Goal: Information Seeking & Learning: Check status

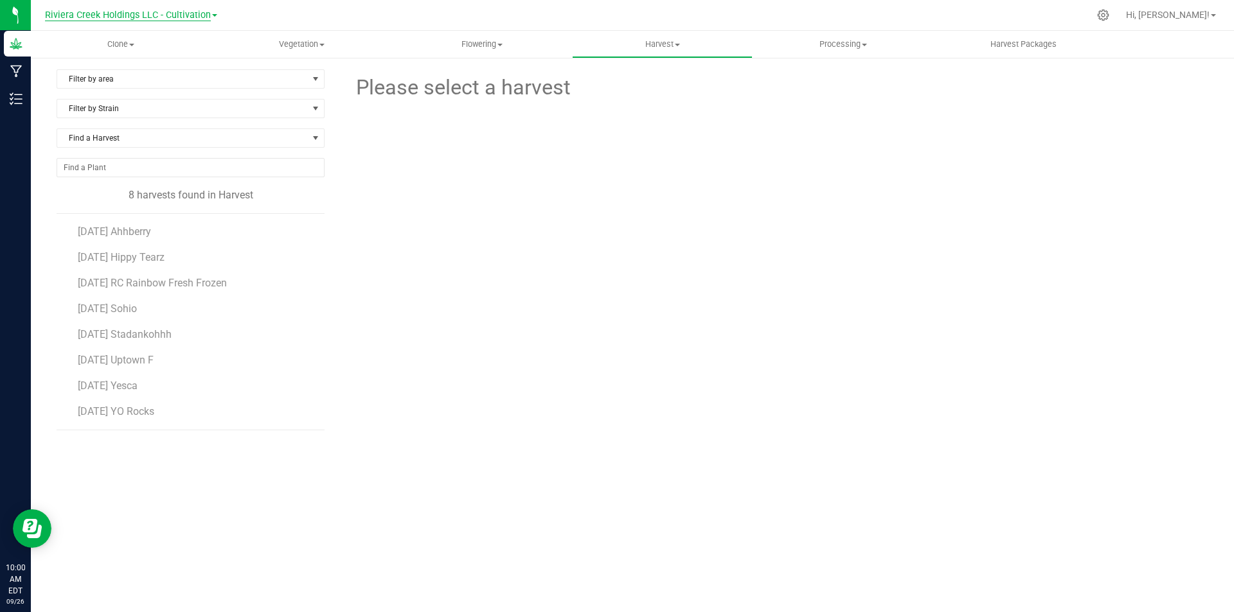
click at [176, 19] on span "Riviera Creek Holdings LLC - Cultivation" at bounding box center [128, 16] width 166 height 12
click at [176, 57] on link "Riviera Creek Holdings LLC - Processing" at bounding box center [131, 62] width 188 height 17
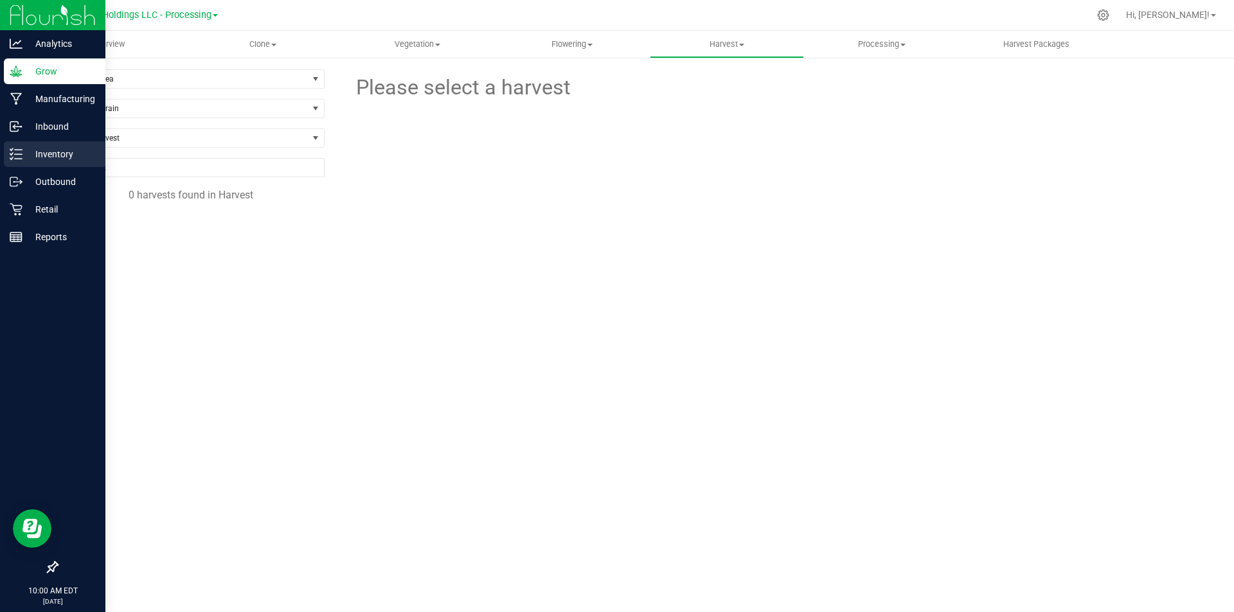
click at [29, 151] on p "Inventory" at bounding box center [60, 153] width 77 height 15
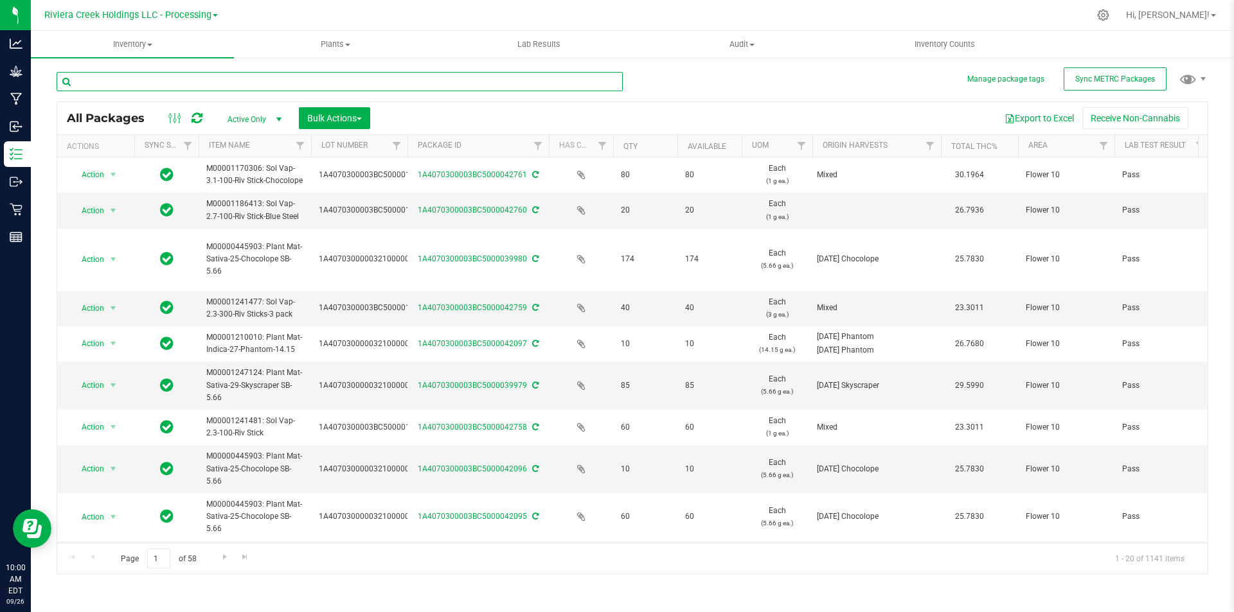
click at [241, 82] on input "text" at bounding box center [340, 81] width 566 height 19
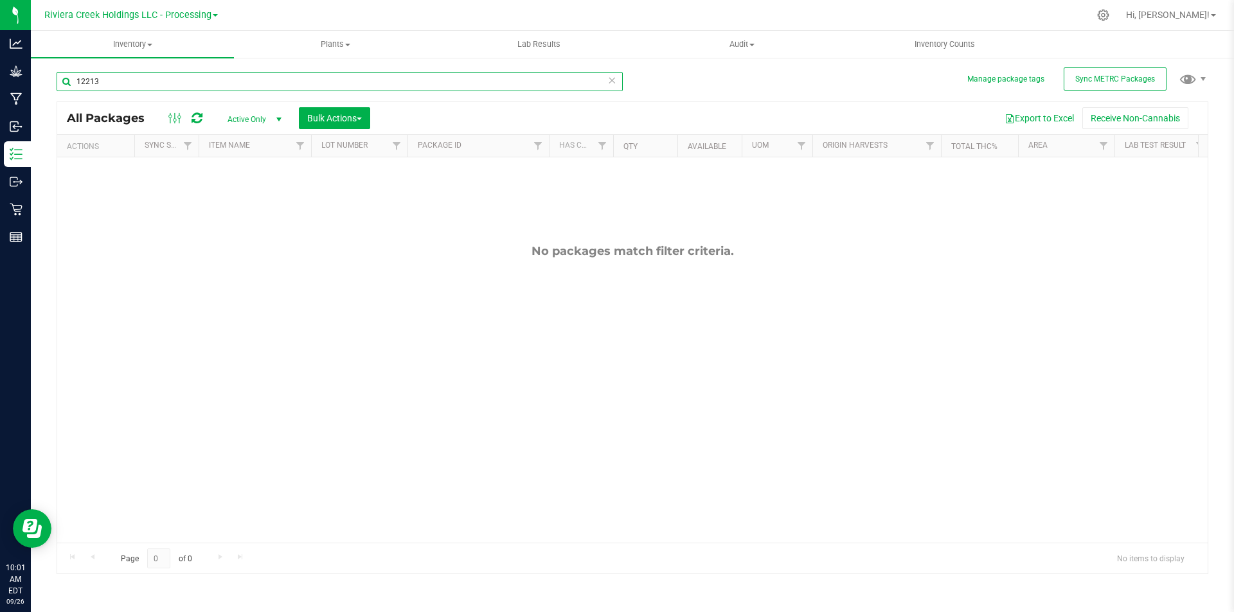
type input "1221"
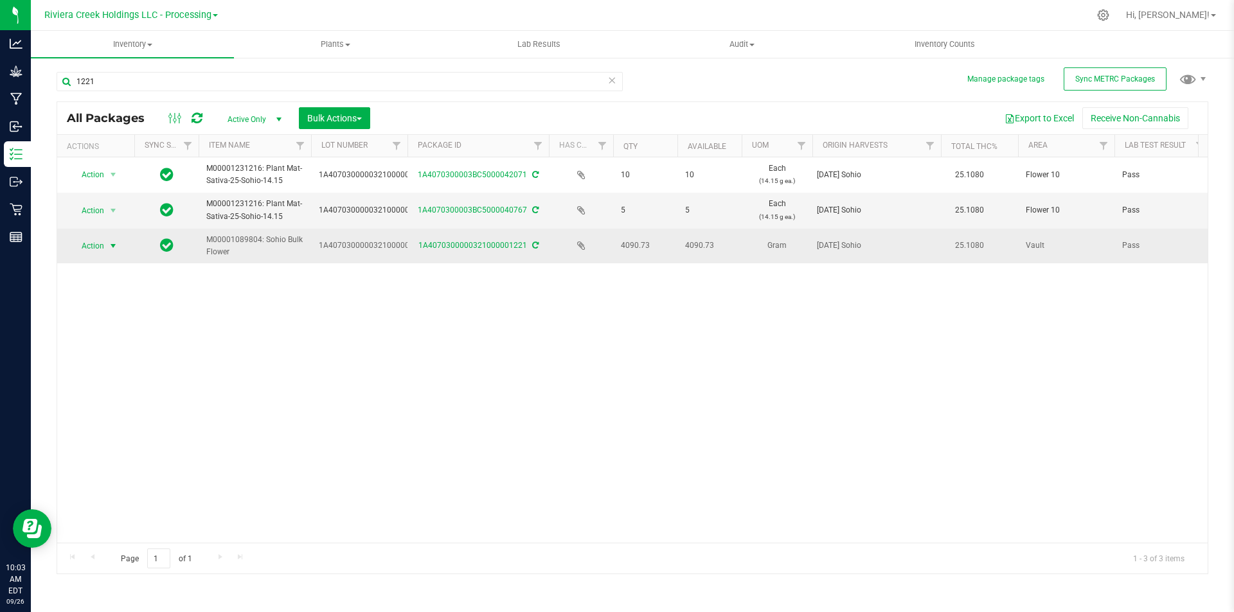
click at [114, 242] on span "select" at bounding box center [113, 246] width 10 height 10
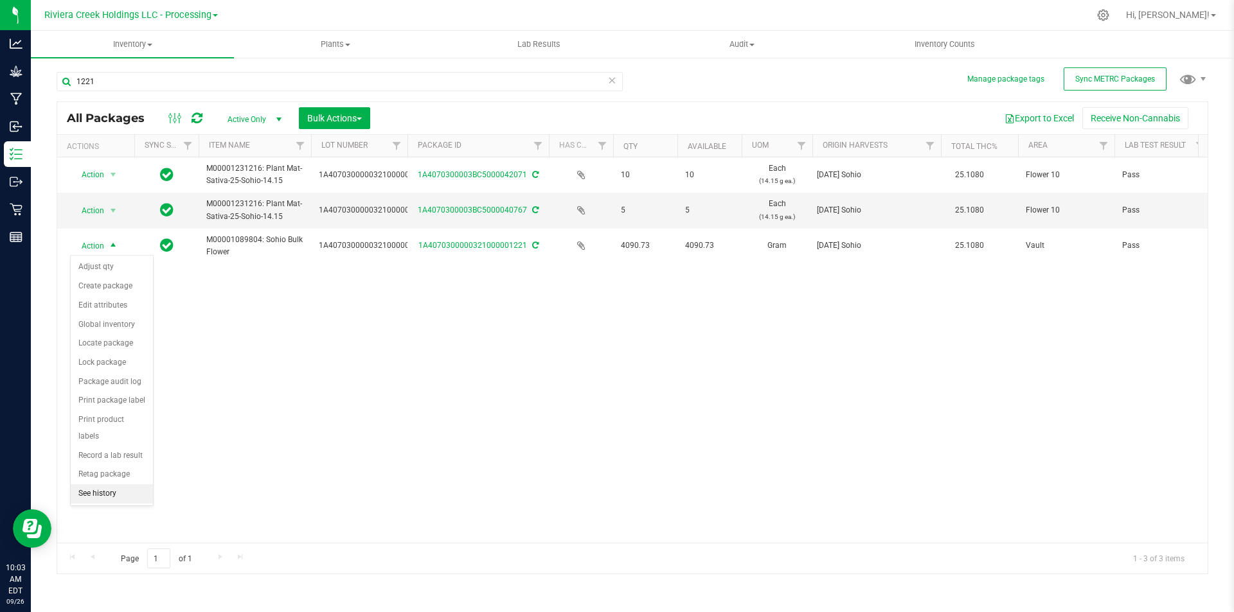
click at [118, 484] on li "See history" at bounding box center [112, 493] width 82 height 19
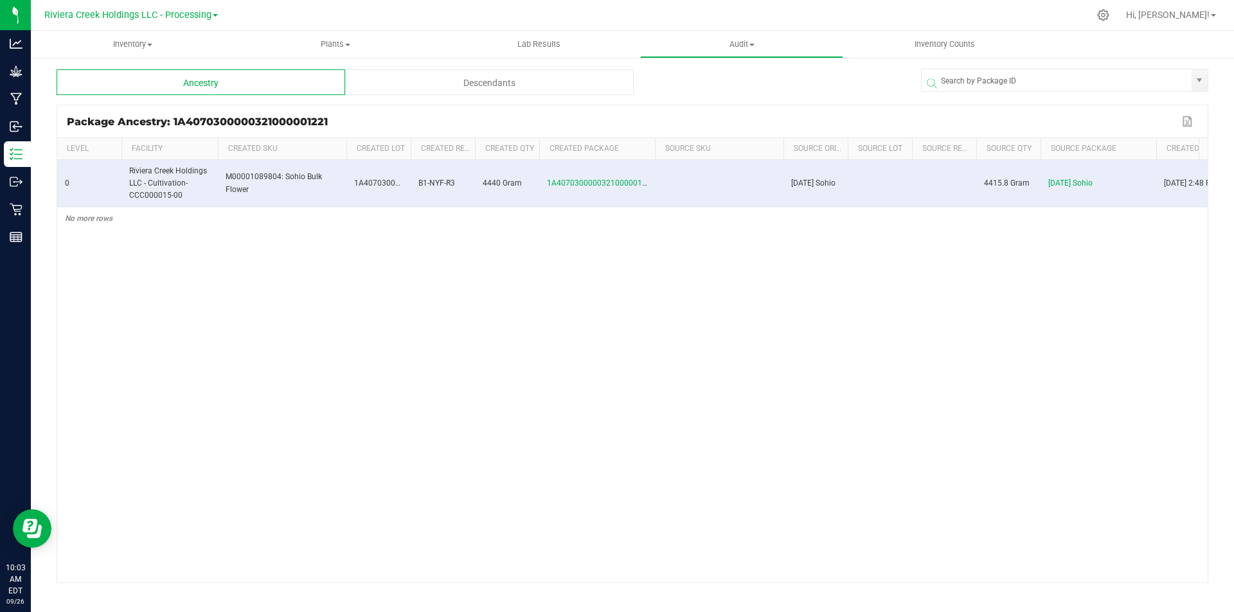
click at [447, 84] on div "Descendants" at bounding box center [489, 82] width 288 height 26
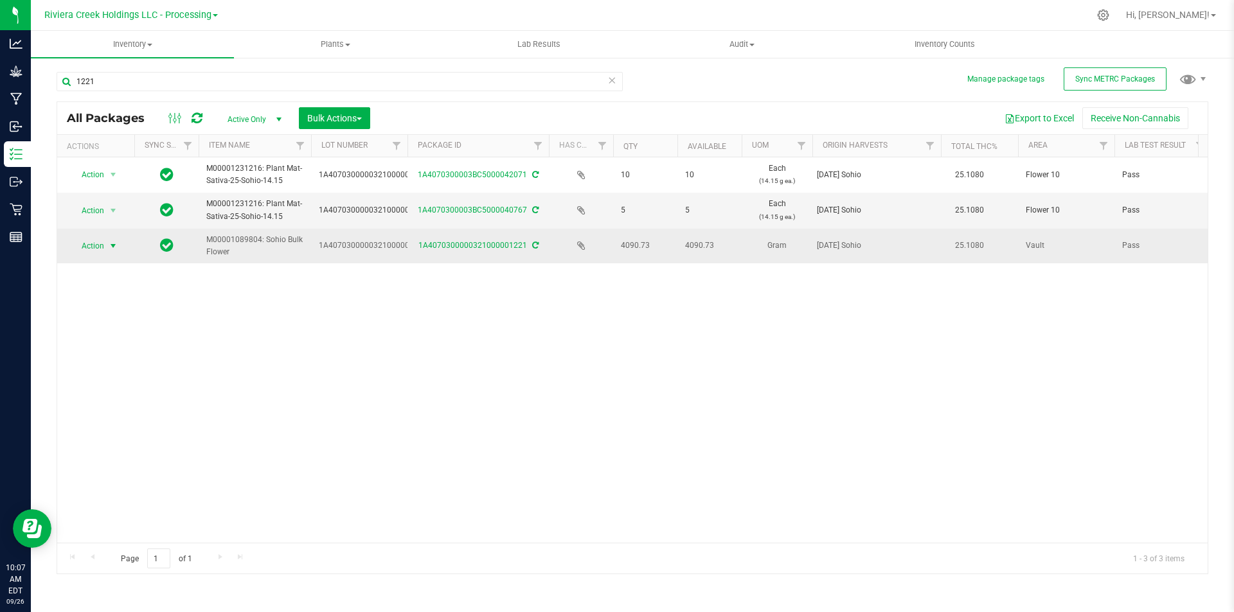
click at [87, 250] on span "Action" at bounding box center [87, 246] width 35 height 18
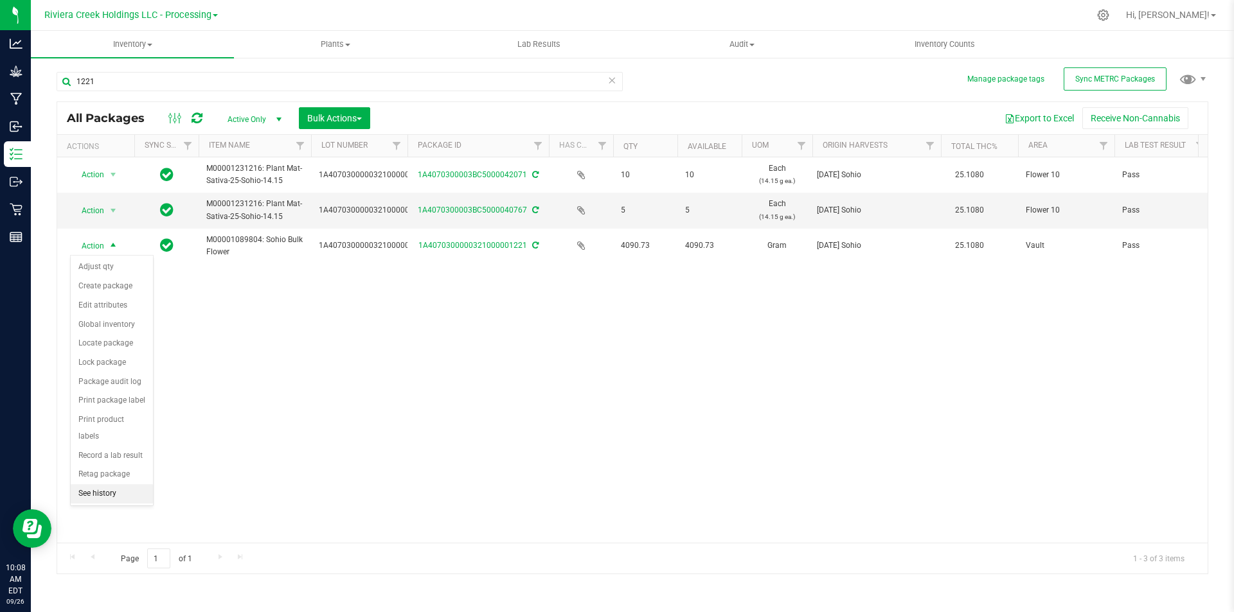
click at [116, 484] on li "See history" at bounding box center [112, 493] width 82 height 19
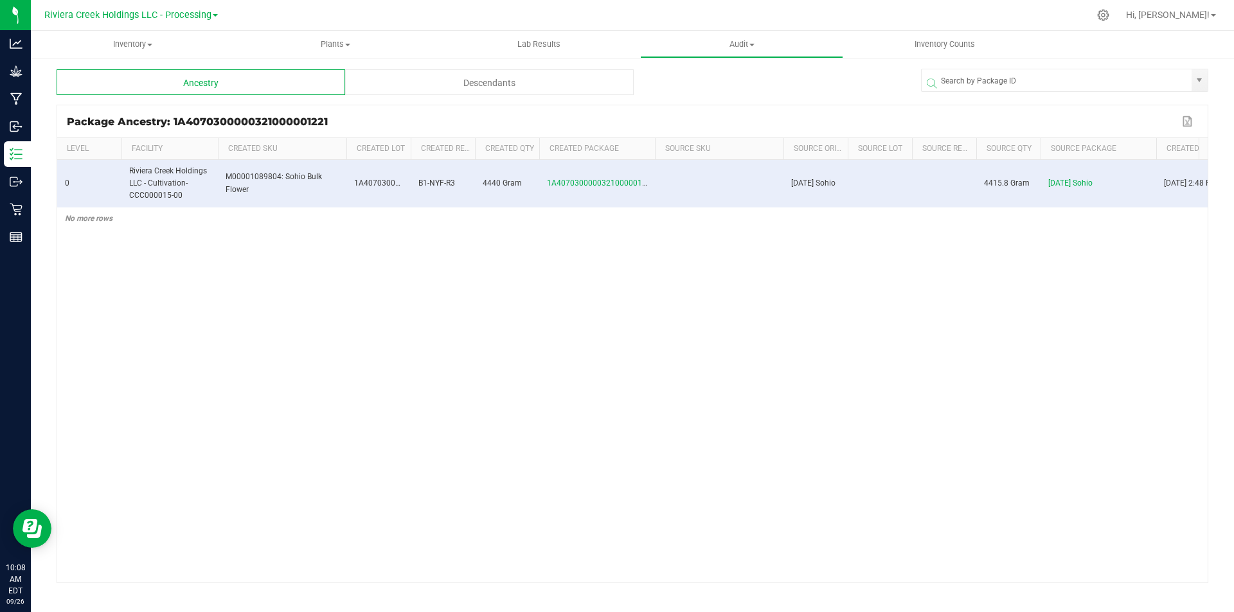
click at [407, 79] on div "Descendants" at bounding box center [489, 82] width 288 height 26
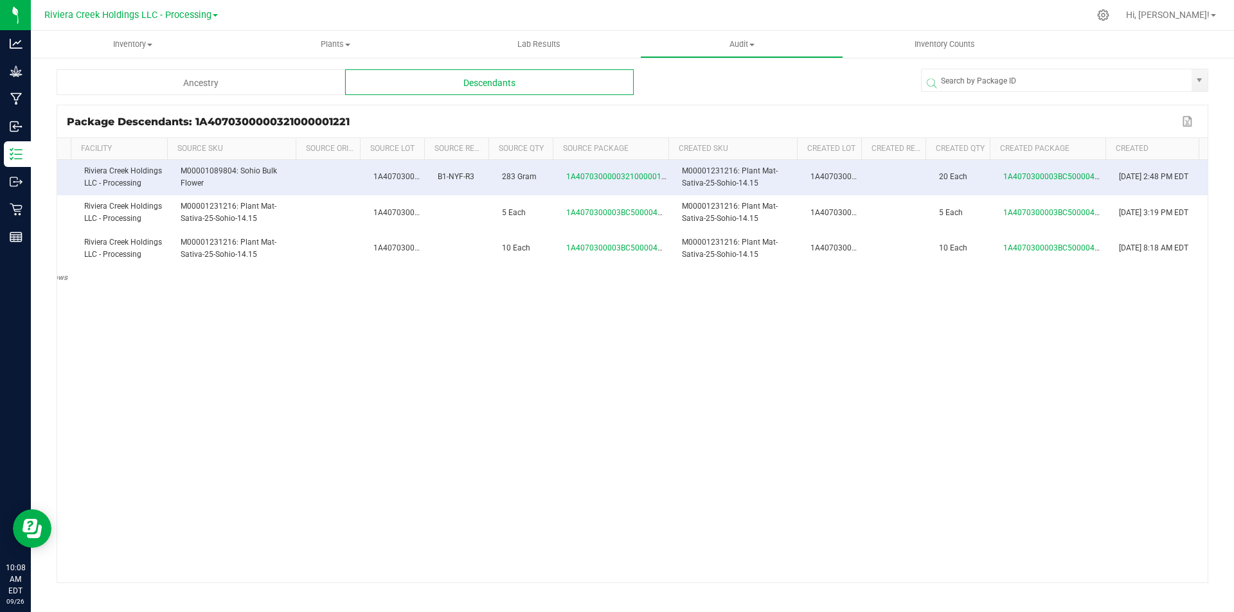
scroll to position [0, 54]
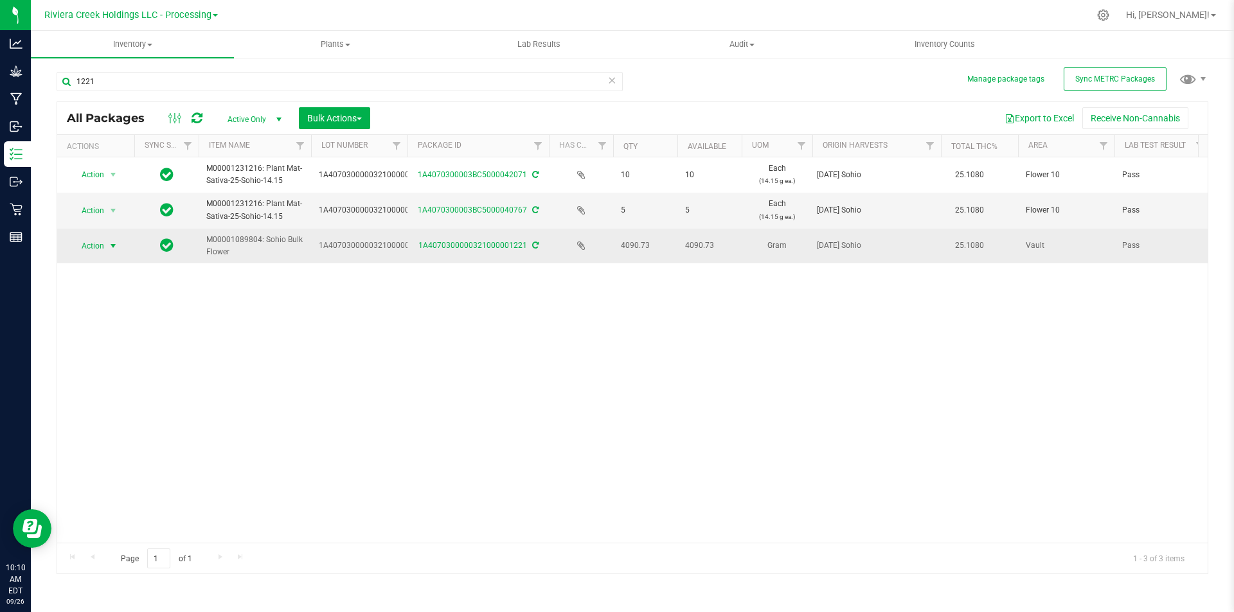
click at [102, 249] on span "Action" at bounding box center [87, 246] width 35 height 18
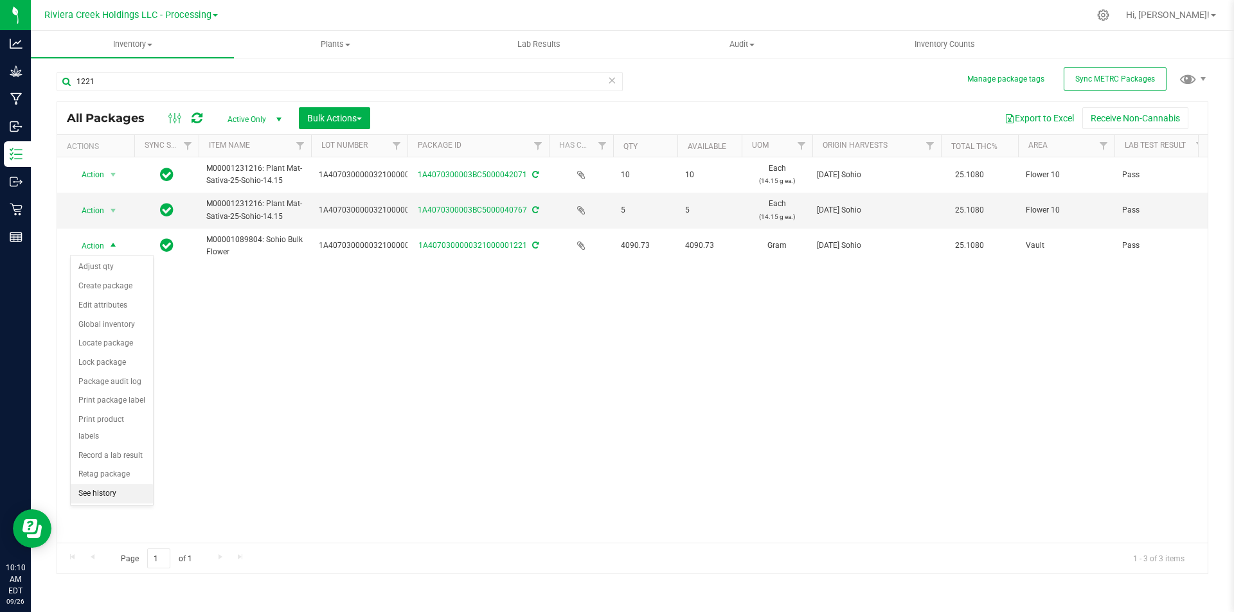
click at [119, 484] on li "See history" at bounding box center [112, 493] width 82 height 19
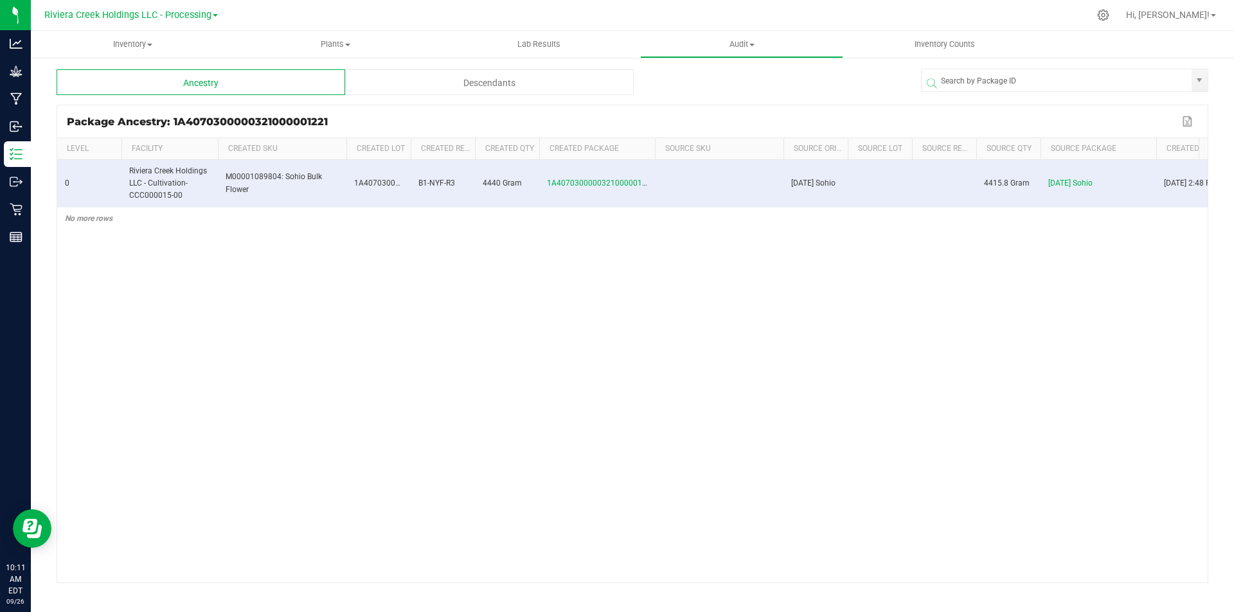
click at [535, 88] on div "Descendants" at bounding box center [489, 82] width 288 height 26
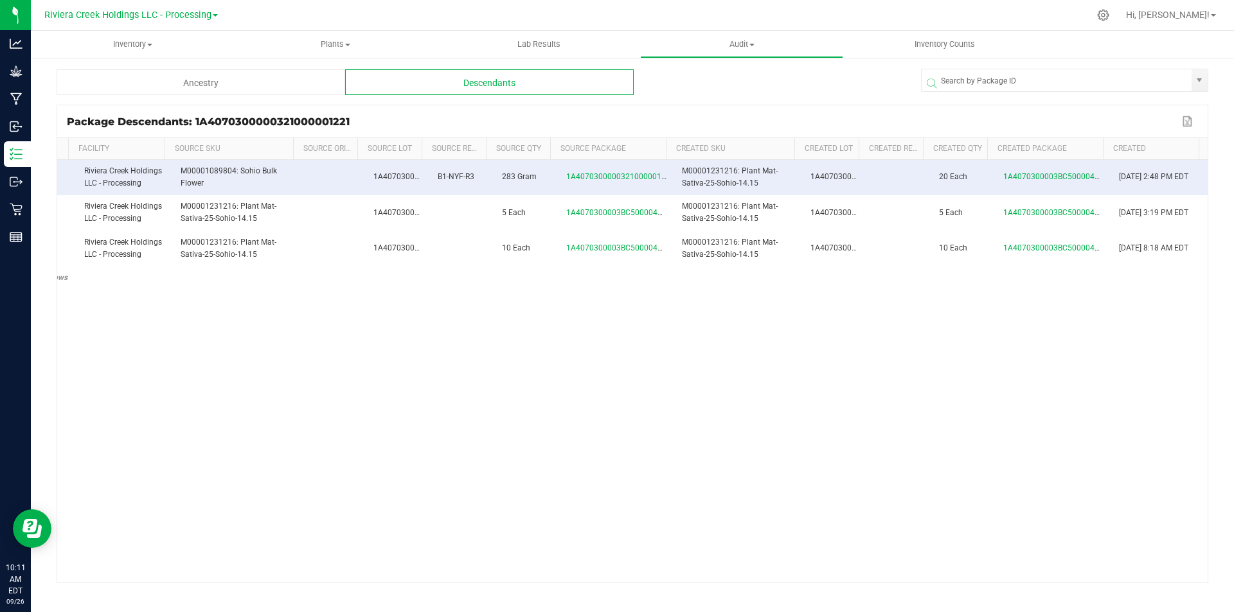
scroll to position [0, 54]
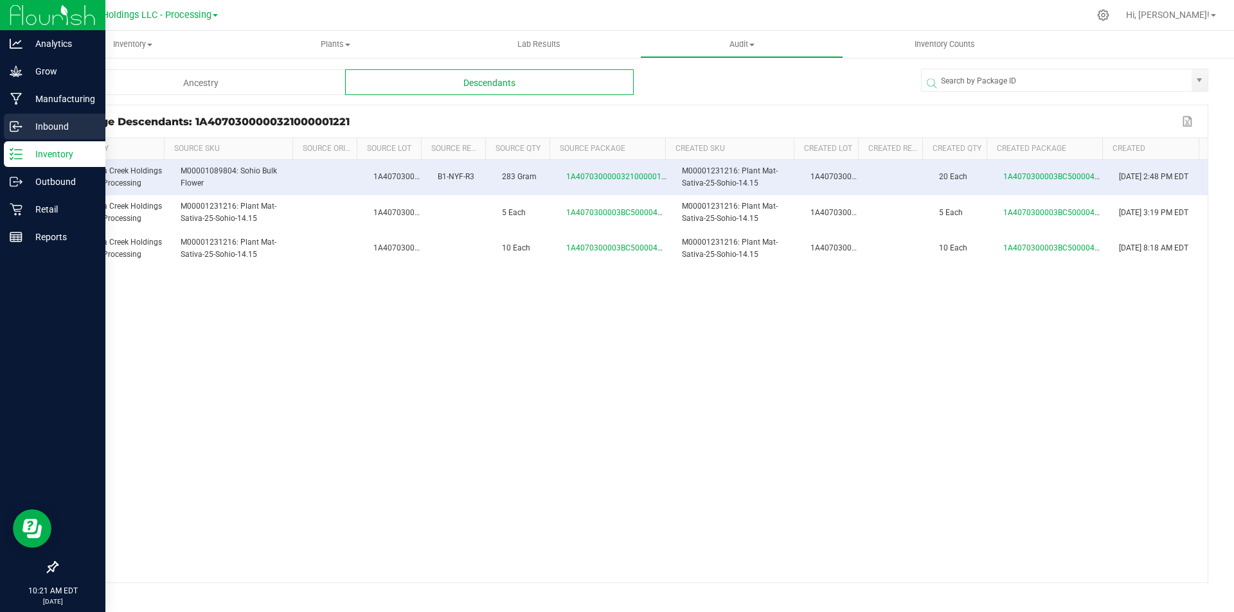
click at [15, 140] on link "Inbound" at bounding box center [52, 128] width 105 height 28
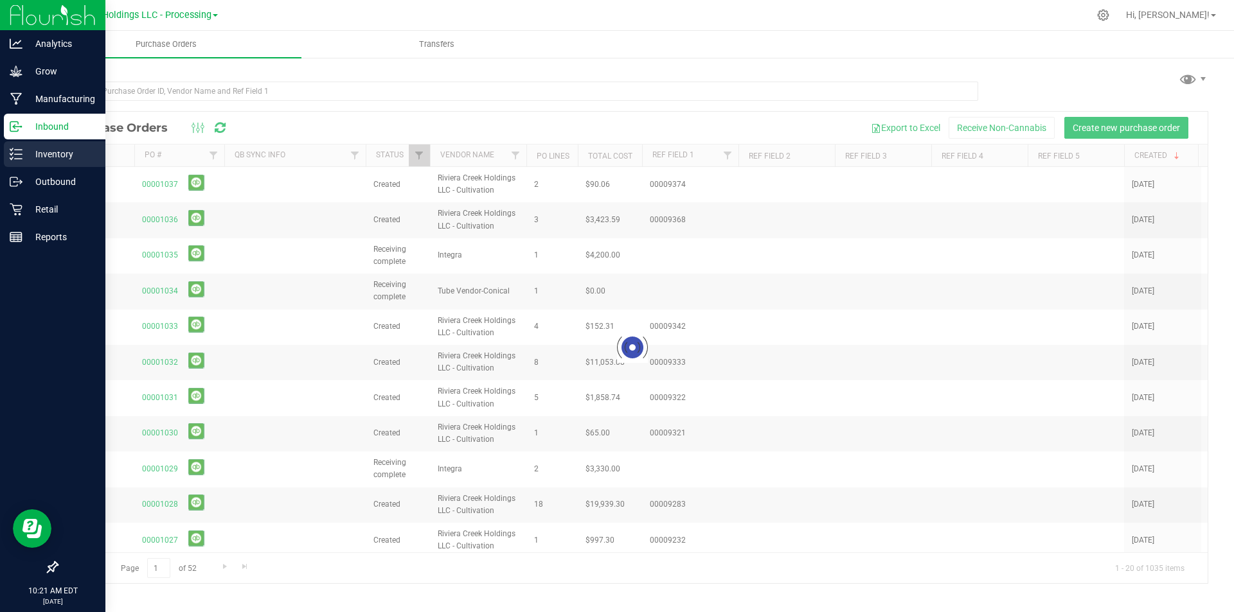
click at [25, 157] on p "Inventory" at bounding box center [60, 153] width 77 height 15
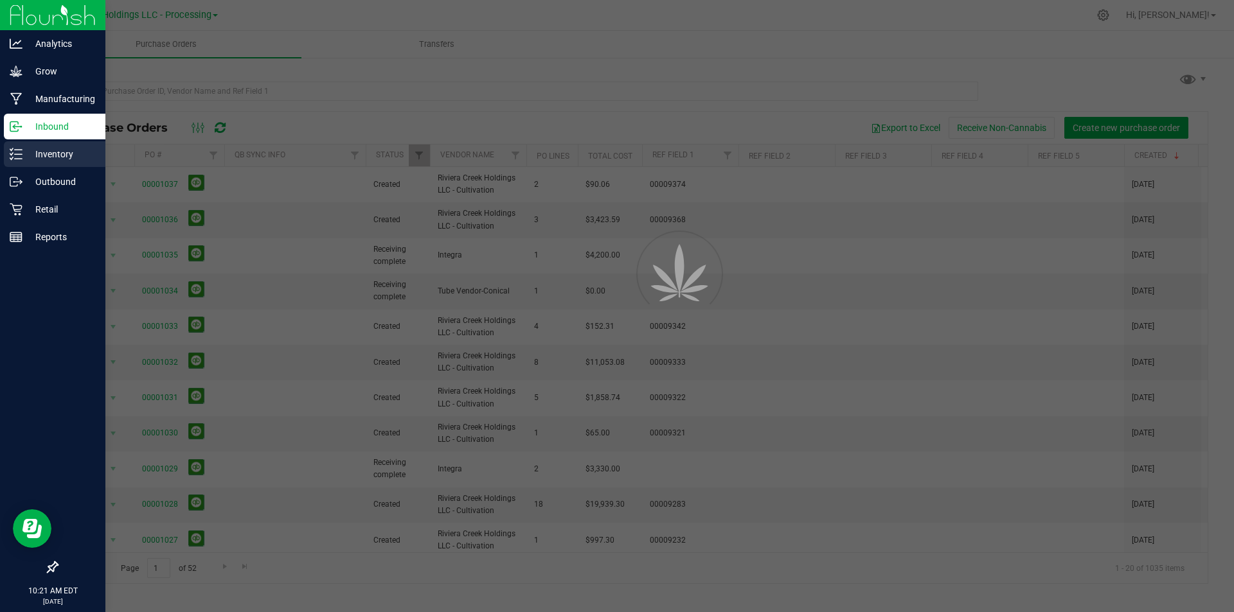
click at [19, 156] on icon at bounding box center [16, 154] width 13 height 13
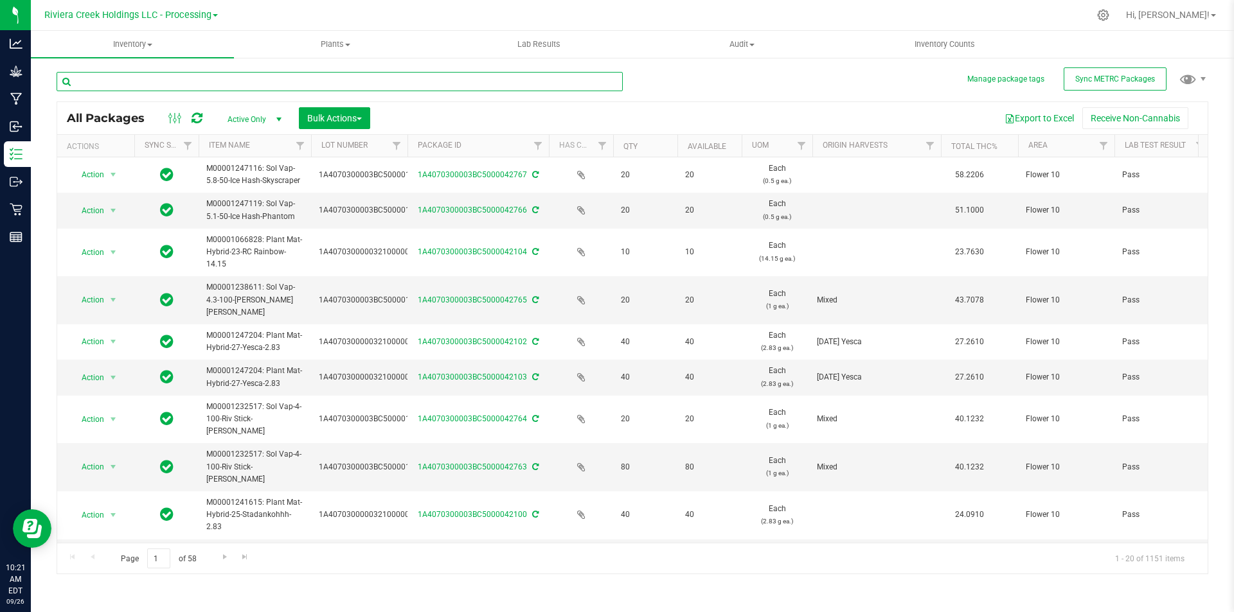
click at [197, 73] on input "text" at bounding box center [340, 81] width 566 height 19
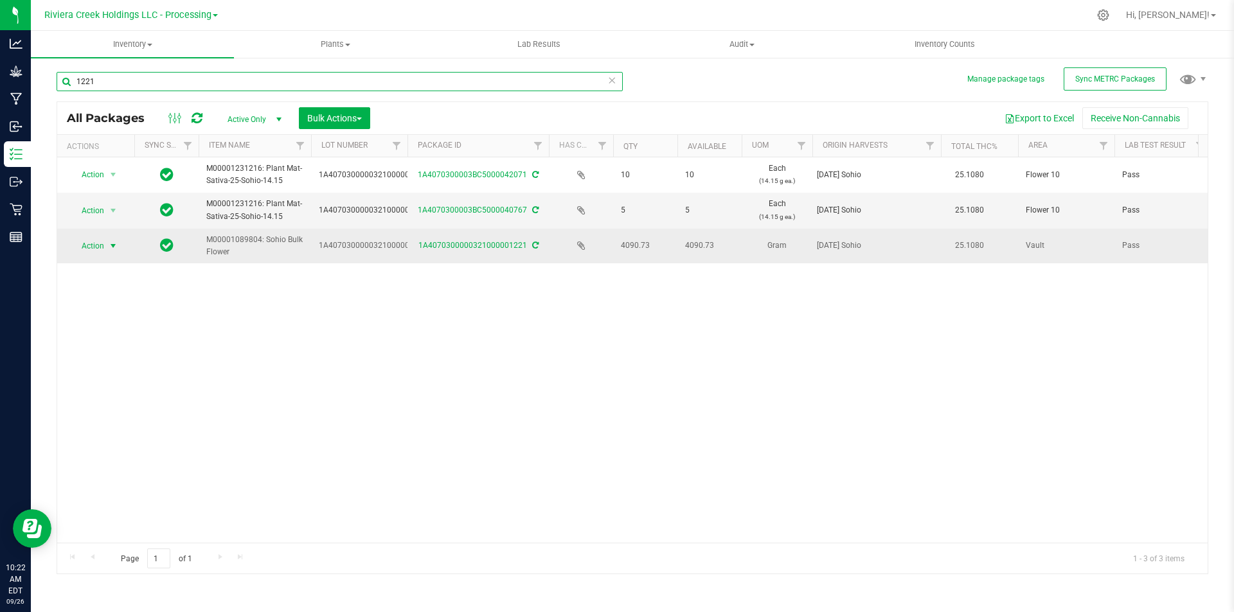
type input "1221"
click at [102, 245] on span "Action" at bounding box center [87, 246] width 35 height 18
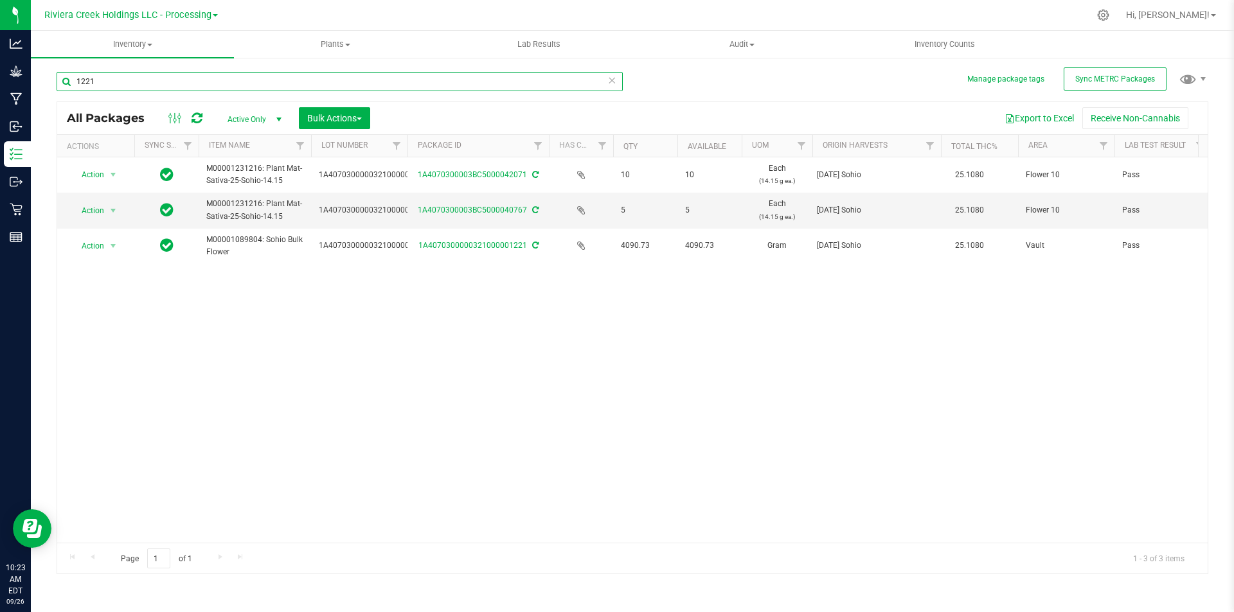
click at [157, 83] on input "1221" at bounding box center [340, 81] width 566 height 19
click at [157, 82] on input "1221" at bounding box center [340, 81] width 566 height 19
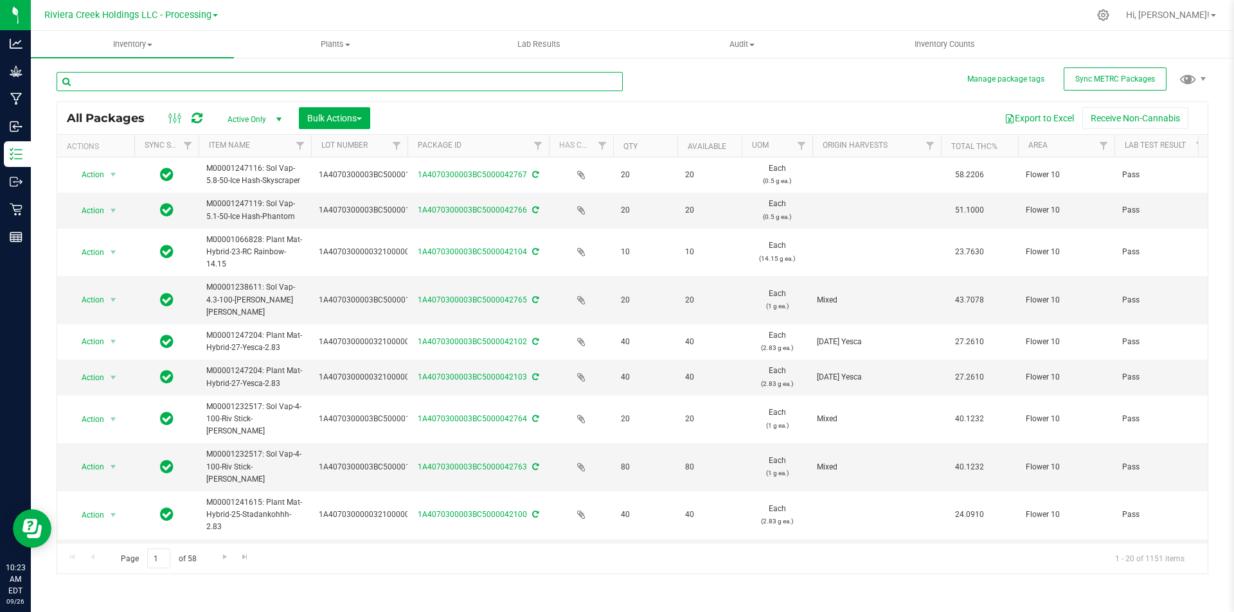
click at [206, 87] on input "text" at bounding box center [340, 81] width 566 height 19
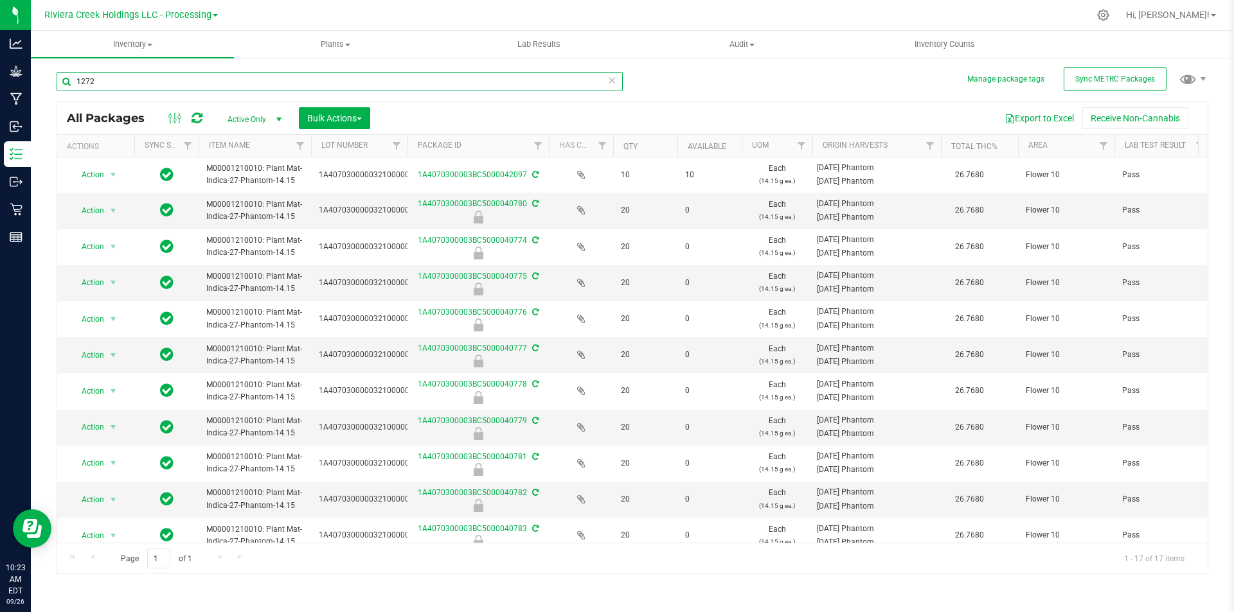
type input "1272"
click at [263, 147] on th "Item Name" at bounding box center [255, 146] width 112 height 22
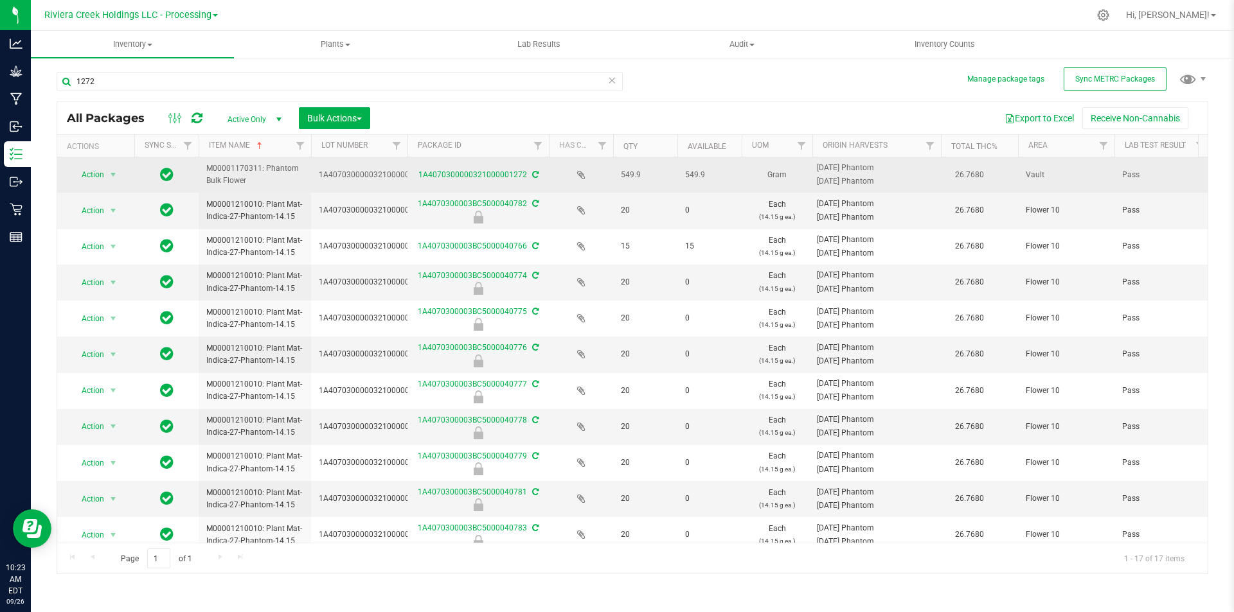
drag, startPoint x: 624, startPoint y: 174, endPoint x: 637, endPoint y: 174, distance: 12.8
click at [637, 174] on span "549.9" at bounding box center [645, 175] width 49 height 12
click at [98, 174] on span "Action" at bounding box center [87, 175] width 35 height 18
click at [352, 182] on td "1A4070300000321000001272" at bounding box center [359, 174] width 96 height 35
drag, startPoint x: 621, startPoint y: 175, endPoint x: 644, endPoint y: 175, distance: 23.1
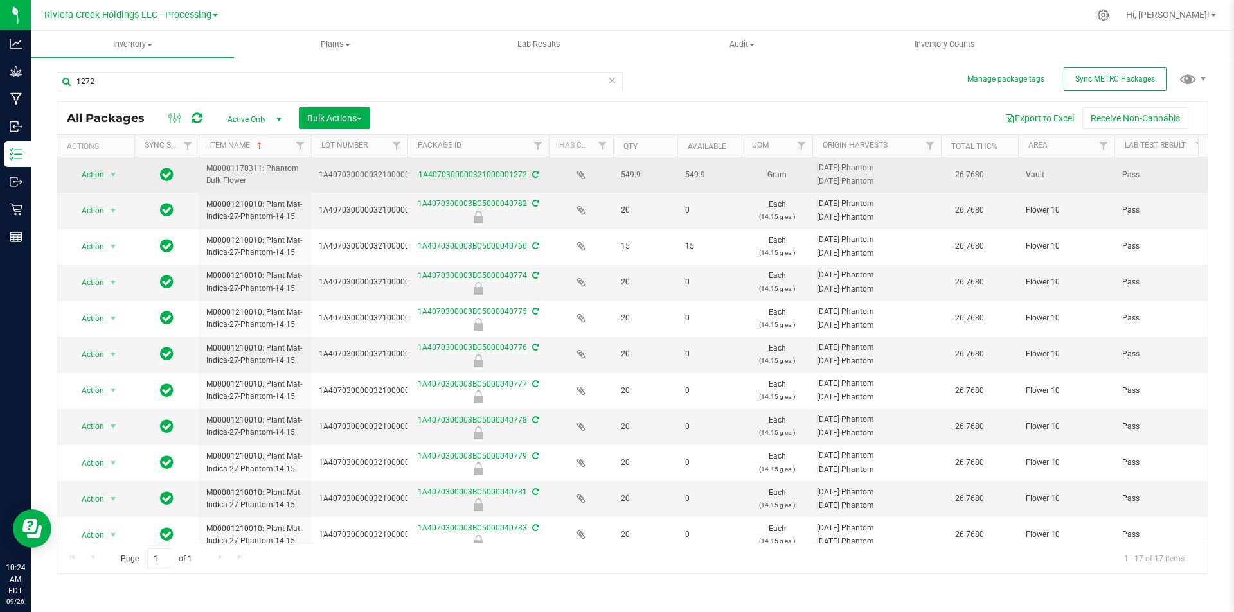
click at [644, 175] on span "549.9" at bounding box center [645, 175] width 49 height 12
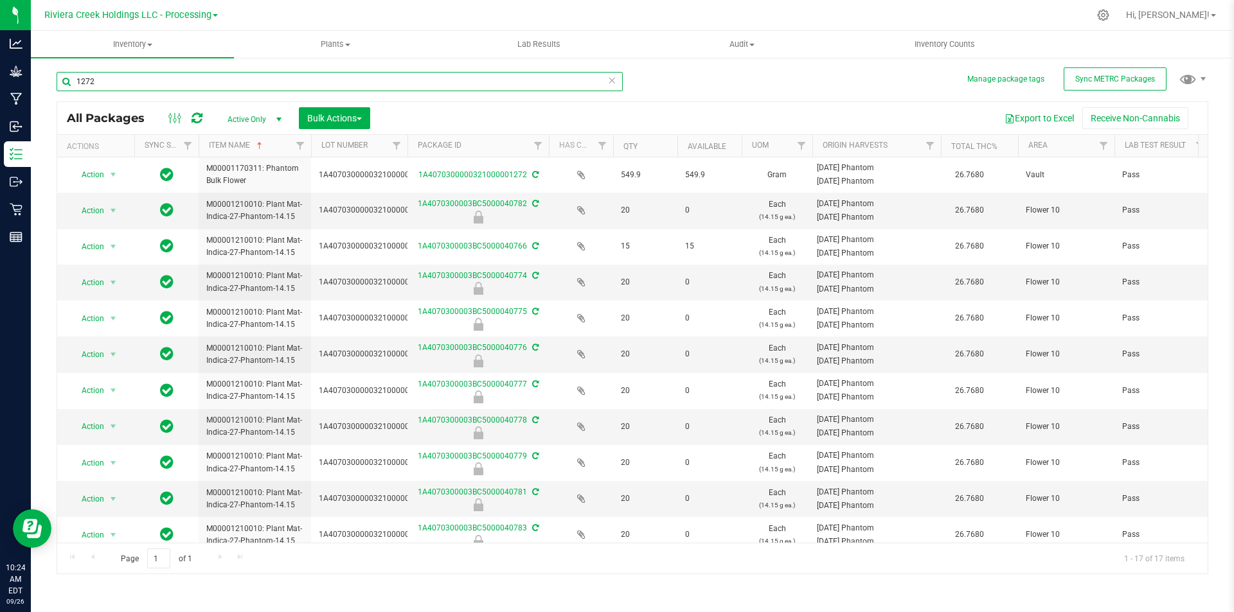
click at [175, 82] on input "1272" at bounding box center [340, 81] width 566 height 19
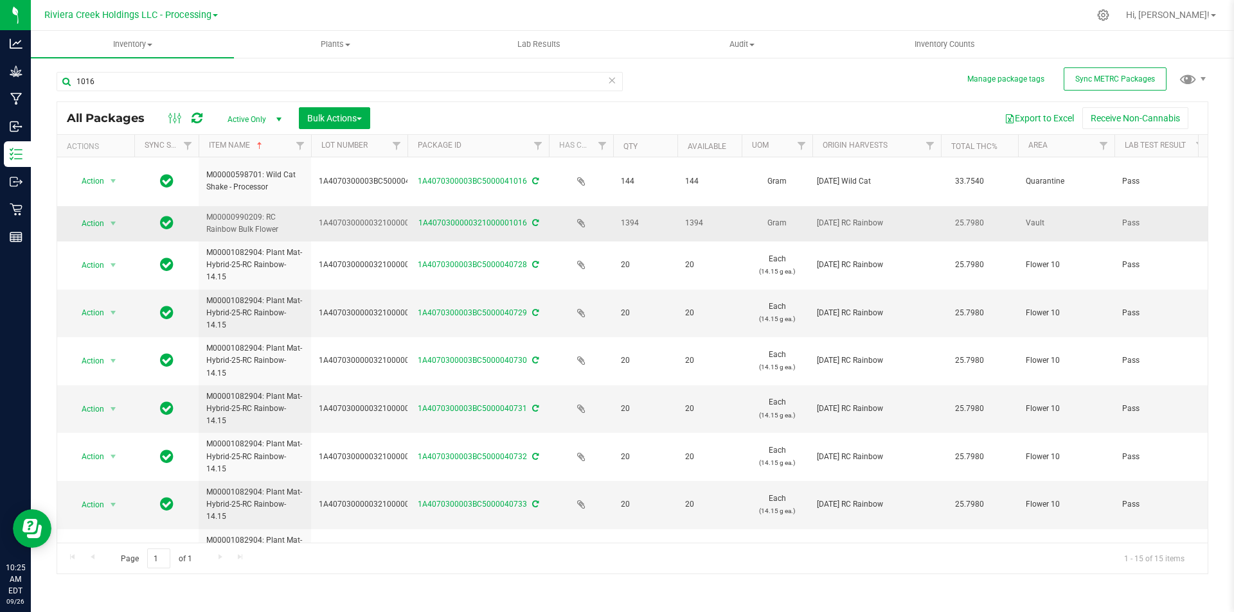
drag, startPoint x: 615, startPoint y: 226, endPoint x: 643, endPoint y: 227, distance: 28.3
click at [643, 227] on td "1394" at bounding box center [645, 223] width 64 height 35
click at [94, 83] on input "1016" at bounding box center [340, 81] width 566 height 19
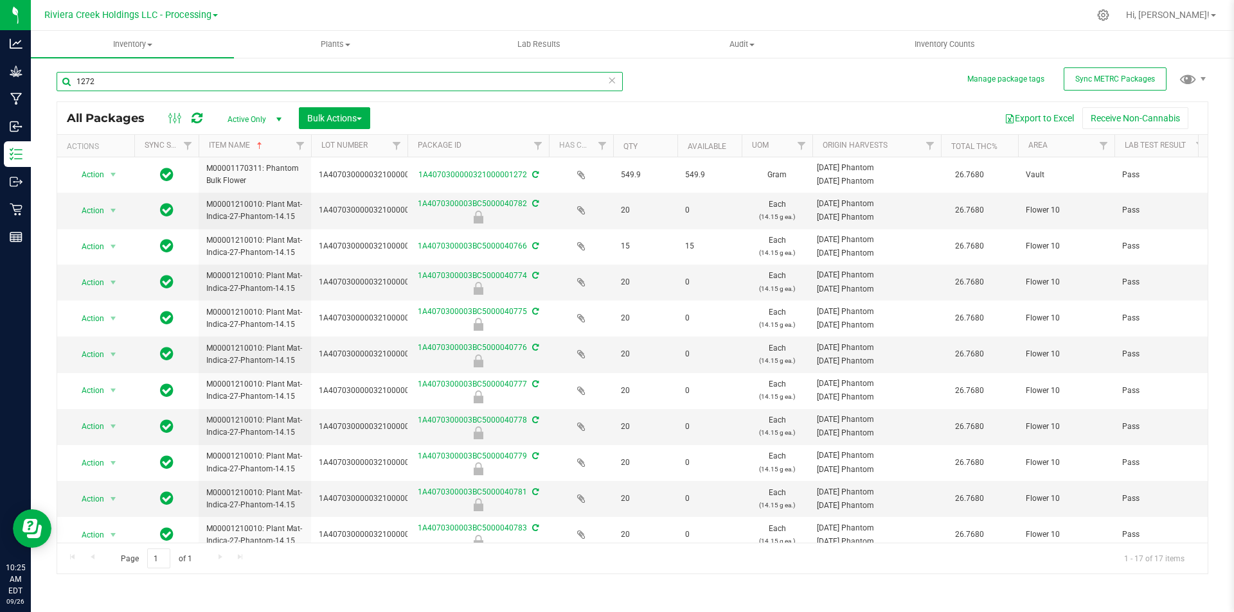
type input "1272"
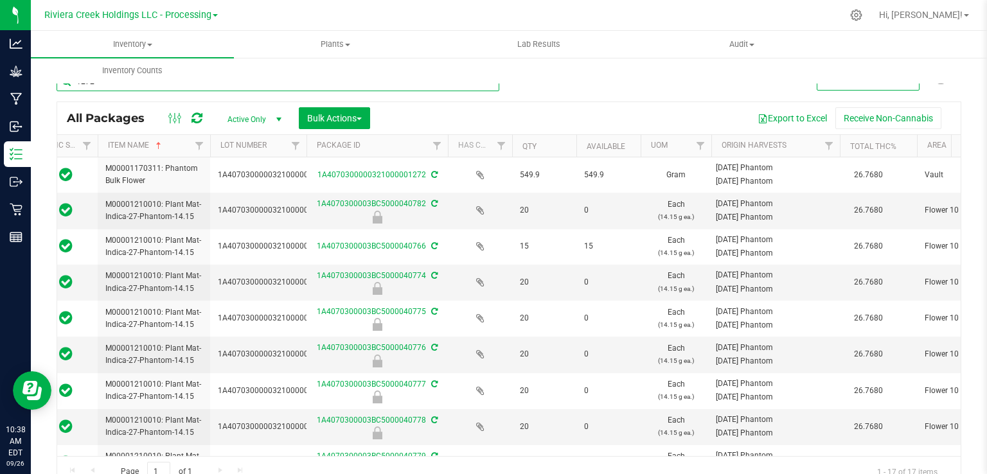
scroll to position [0, 100]
click at [101, 87] on input "1272" at bounding box center [278, 81] width 443 height 19
type input "1221"
